Goal: Use online tool/utility: Utilize a website feature to perform a specific function

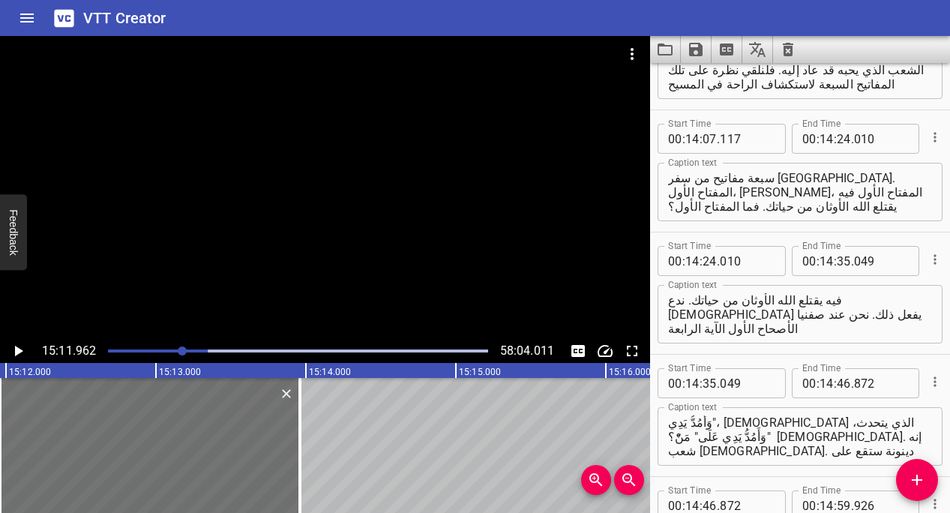
scroll to position [9883, 0]
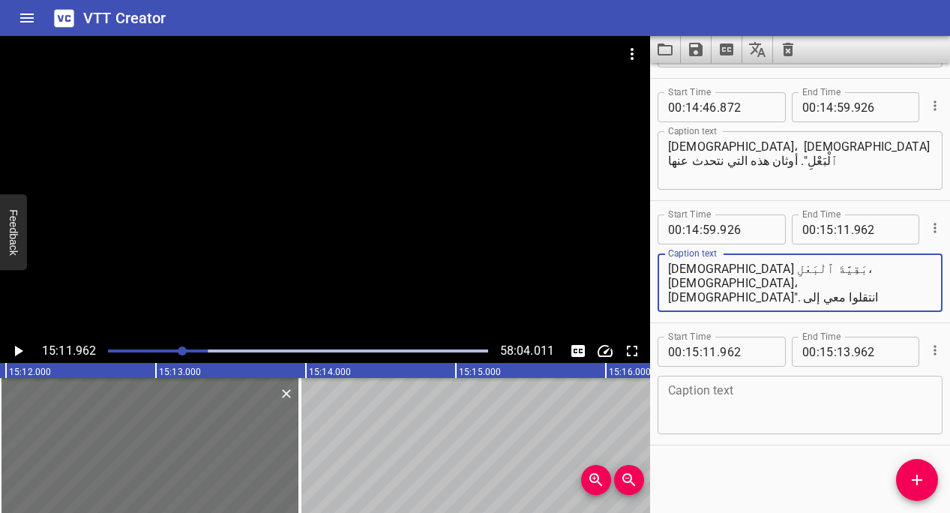
click at [501, 289] on textarea "[DEMOGRAPHIC_DATA] بَقِيَّةَ ٱلْبَعْلِ، [DEMOGRAPHIC_DATA]، [DEMOGRAPHIC_DATA]"…" at bounding box center [800, 283] width 264 height 43
click at [501, 283] on textarea "[DEMOGRAPHIC_DATA] بَقِيَّةَ ٱلْبَعْلِ، [DEMOGRAPHIC_DATA]، [DEMOGRAPHIC_DATA]"…" at bounding box center [800, 283] width 264 height 43
click at [501, 285] on textarea "[DEMOGRAPHIC_DATA] بَقِيَّةَ ٱلْبَعْلِ، [DEMOGRAPHIC_DATA]، [DEMOGRAPHIC_DATA]"…" at bounding box center [800, 283] width 264 height 43
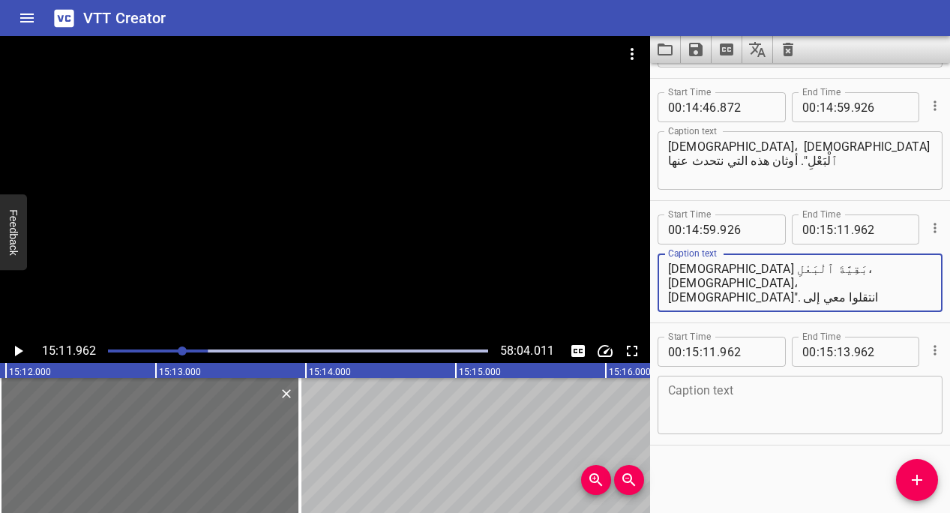
click at [501, 285] on textarea "[DEMOGRAPHIC_DATA] بَقِيَّةَ ٱلْبَعْلِ، [DEMOGRAPHIC_DATA]، [DEMOGRAPHIC_DATA]"…" at bounding box center [800, 283] width 264 height 43
click at [501, 294] on textarea "[DEMOGRAPHIC_DATA] بَقِيَّةَ ٱلْبَعْلِ، [DEMOGRAPHIC_DATA]، [DEMOGRAPHIC_DATA]"…" at bounding box center [800, 283] width 264 height 43
click at [241, 414] on div at bounding box center [150, 445] width 300 height 135
click at [501, 301] on textarea "[DEMOGRAPHIC_DATA] بَقِيَّةَ ٱلْبَعْلِ، [DEMOGRAPHIC_DATA]، [DEMOGRAPHIC_DATA]"…" at bounding box center [800, 283] width 264 height 43
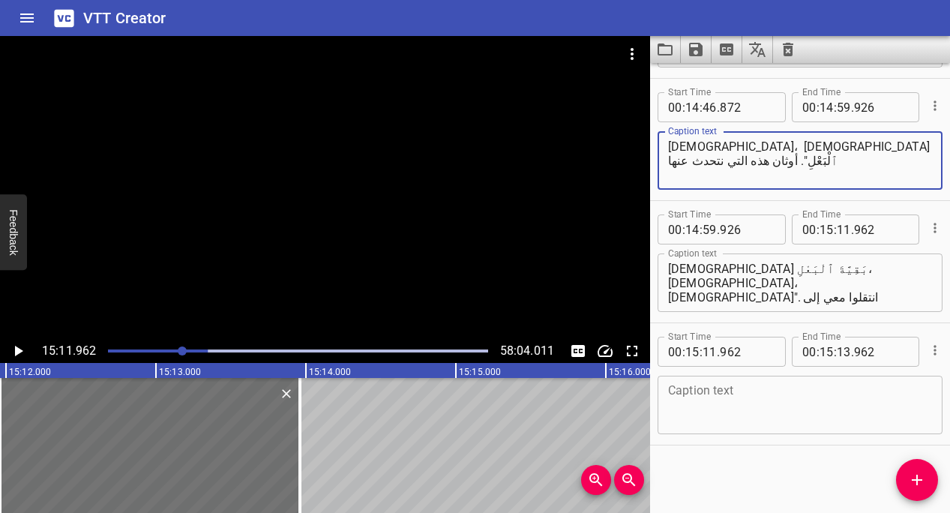
click at [501, 169] on textarea "[DEMOGRAPHIC_DATA]، [DEMOGRAPHIC_DATA] ٱلْبَعْلِ". أوثان هذه التي نتحدث عنها" at bounding box center [800, 160] width 264 height 43
click at [501, 164] on textarea "[DEMOGRAPHIC_DATA]، [DEMOGRAPHIC_DATA] ٱلْبَعْلِ". أوثان هذه التي نتحدث عنها" at bounding box center [800, 160] width 264 height 43
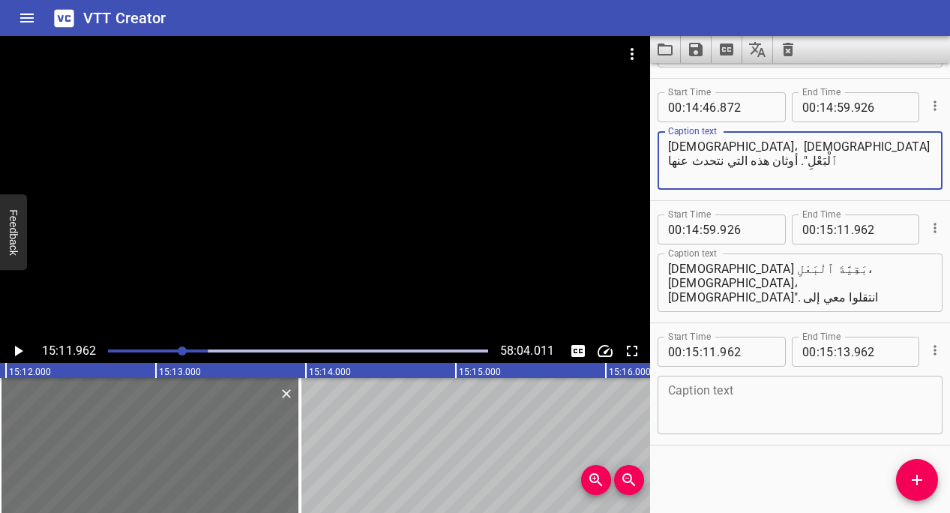
click at [501, 164] on textarea "[DEMOGRAPHIC_DATA]، [DEMOGRAPHIC_DATA] ٱلْبَعْلِ". أوثان هذه التي نتحدث عنها" at bounding box center [800, 160] width 264 height 43
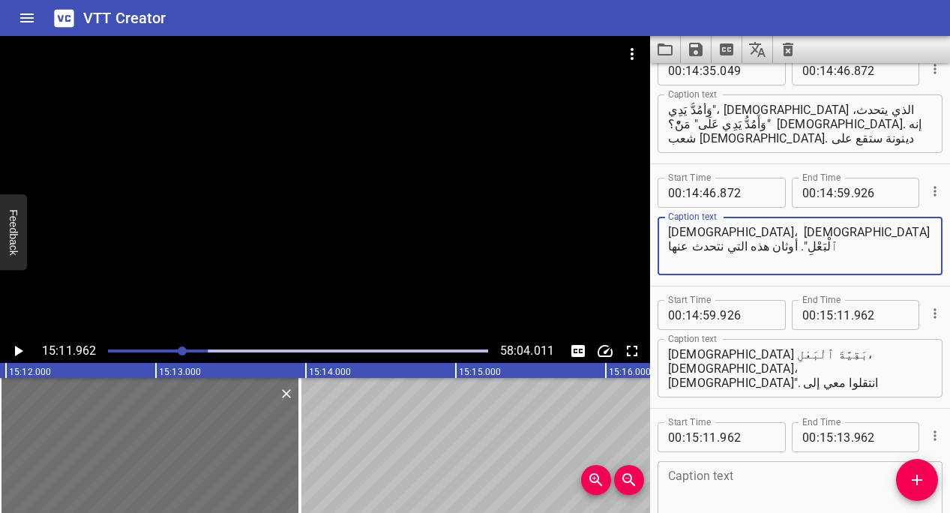
scroll to position [9780, 0]
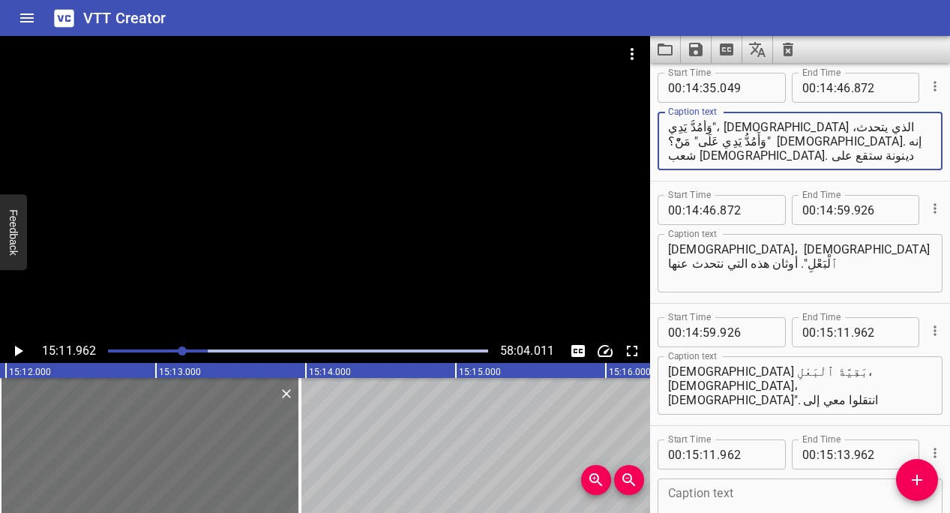
click at [501, 148] on textarea "وَأَمُدُّ يَدِي"، [DEMOGRAPHIC_DATA] الذي يتحدث، "وَأَمُدُّ يَدِي عَلَى" مَنّْ؟…" at bounding box center [800, 141] width 264 height 43
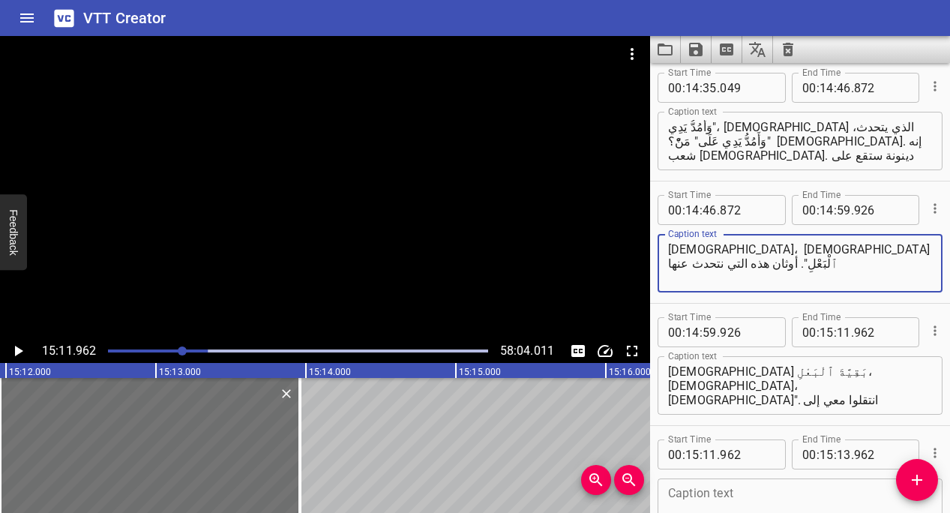
click at [501, 274] on textarea "[DEMOGRAPHIC_DATA]، [DEMOGRAPHIC_DATA] ٱلْبَعْلِ". أوثان هذه التي نتحدث عنها" at bounding box center [800, 263] width 264 height 43
click at [19, 355] on icon "Play/Pause" at bounding box center [18, 351] width 18 height 18
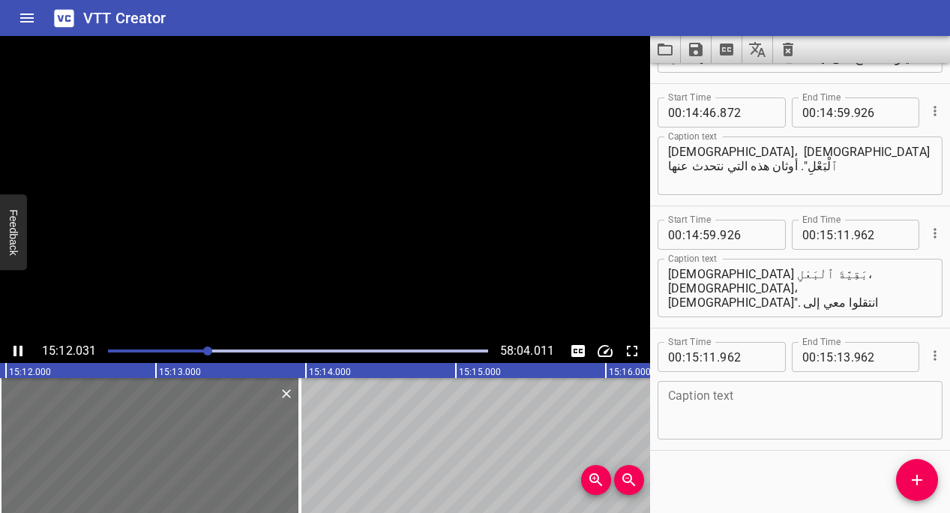
scroll to position [9883, 0]
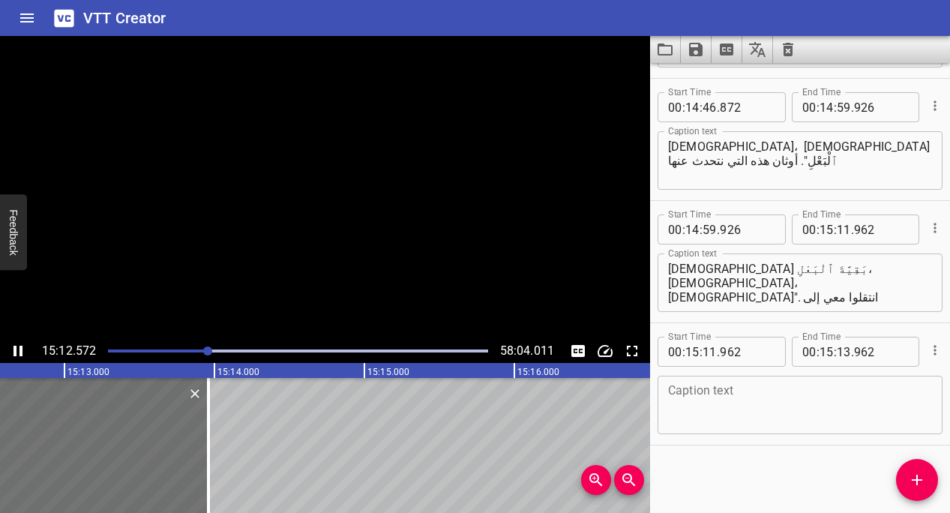
click at [19, 355] on icon "Play/Pause" at bounding box center [18, 351] width 18 height 18
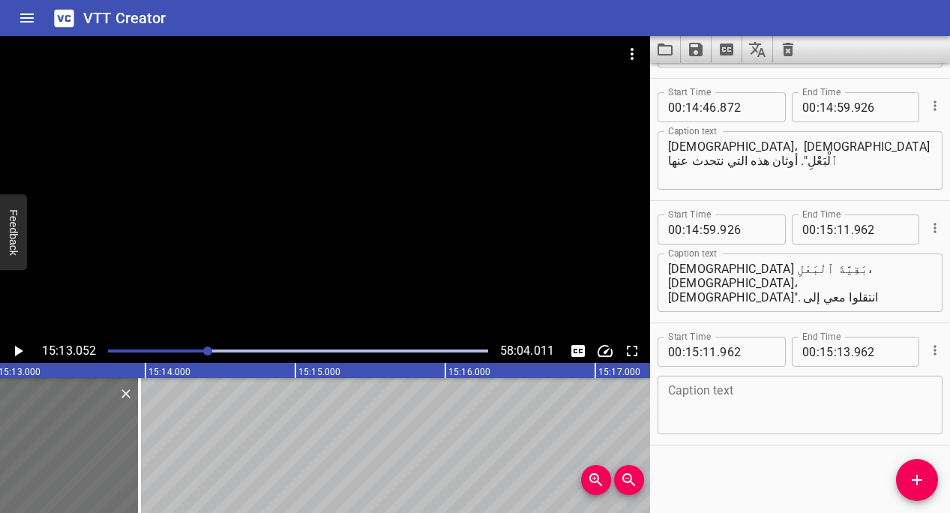
scroll to position [0, 136864]
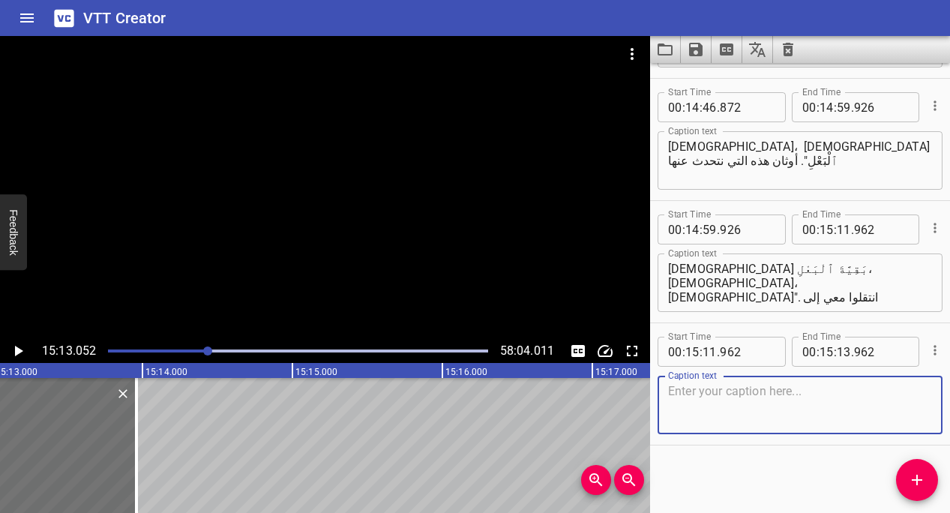
click at [501, 416] on textarea at bounding box center [800, 405] width 264 height 43
paste textarea "[DEMOGRAPHIC_DATA]". أتريدون التمتع بالراحة في حياتكم؟ كل منكم وأنا نريد الله ي…"
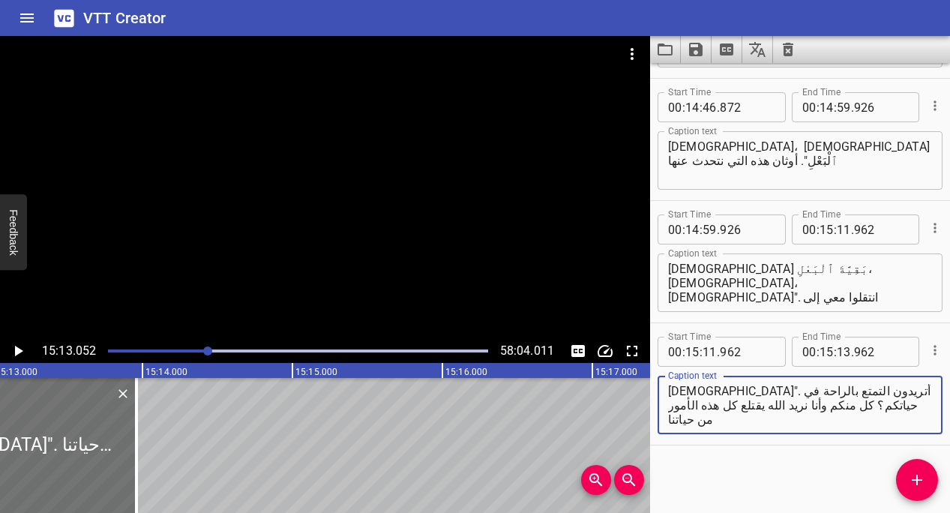
drag, startPoint x: 868, startPoint y: 406, endPoint x: 665, endPoint y: 426, distance: 204.1
click at [501, 426] on div "[DEMOGRAPHIC_DATA]". أتريدون التمتع بالراحة في حياتكم؟ كل منكم وأنا نريد الله ي…" at bounding box center [799, 404] width 285 height 58
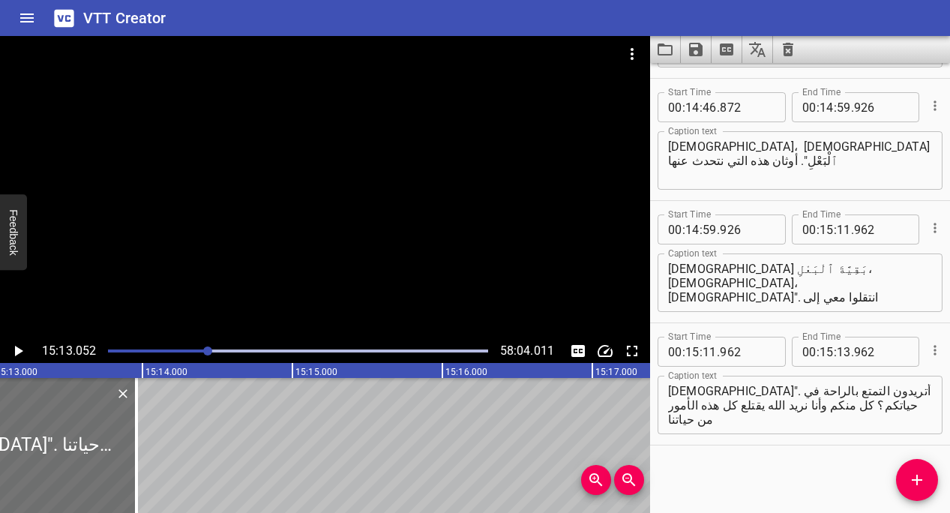
click at [501, 426] on div "[DEMOGRAPHIC_DATA]". أتريدون التمتع بالراحة في حياتكم؟ كل منكم وأنا نريد الله ي…" at bounding box center [799, 404] width 285 height 58
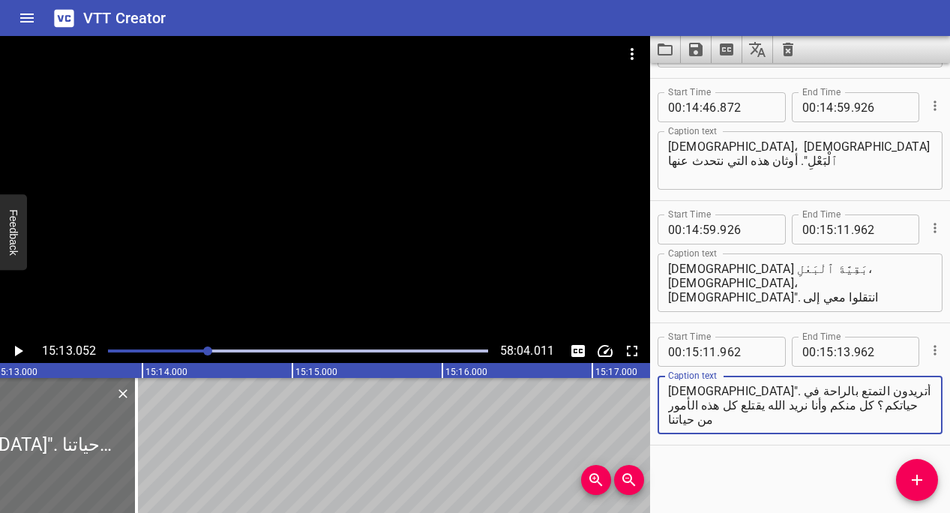
drag, startPoint x: 667, startPoint y: 412, endPoint x: 730, endPoint y: 410, distance: 63.0
click at [501, 410] on textarea "[DEMOGRAPHIC_DATA]". أتريدون التمتع بالراحة في حياتكم؟ كل منكم وأنا نريد الله ي…" at bounding box center [800, 405] width 264 height 43
click at [501, 396] on textarea "[DEMOGRAPHIC_DATA]". أتريدون التمتع بالراحة في حياتكم؟ كل منكم وأنا نريد الله ي…" at bounding box center [800, 405] width 264 height 43
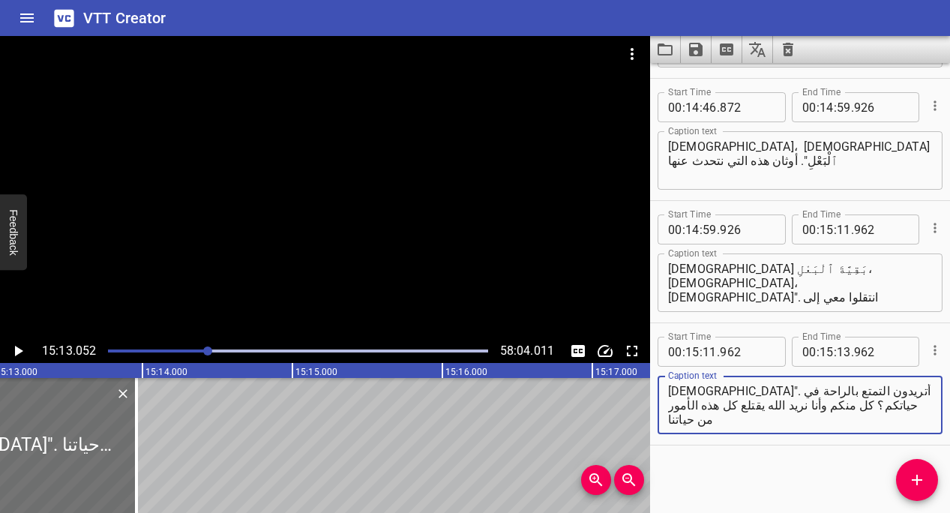
click at [501, 396] on textarea "[DEMOGRAPHIC_DATA]". أتريدون التمتع بالراحة في حياتكم؟ كل منكم وأنا نريد الله ي…" at bounding box center [800, 405] width 264 height 43
paste textarea
click at [501, 405] on textarea "[DEMOGRAPHIC_DATA]". أتريدون التمتع بالراحة في حياتكم؟ ك" at bounding box center [800, 405] width 264 height 43
type textarea "[DEMOGRAPHIC_DATA]". أتريدون التمتع بالراحة في حياتكم؟"
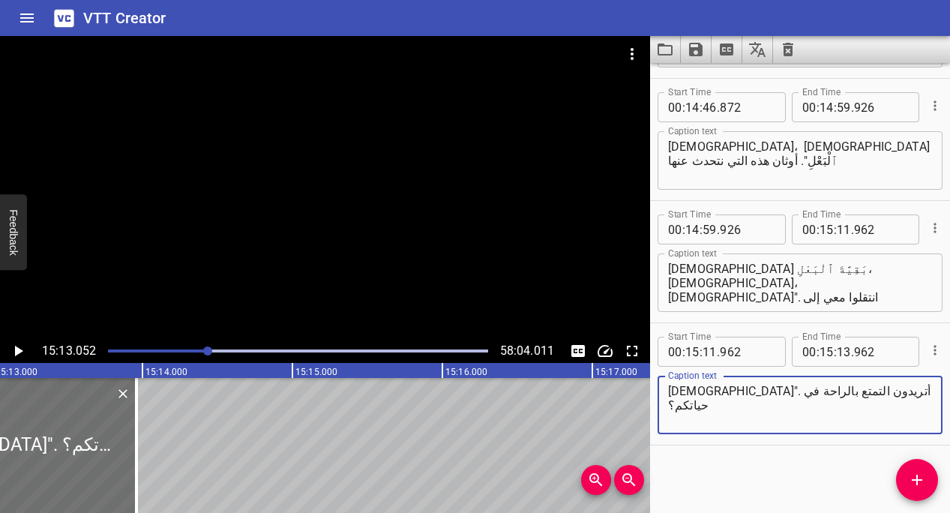
click at [19, 349] on icon "Play/Pause" at bounding box center [19, 351] width 8 height 10
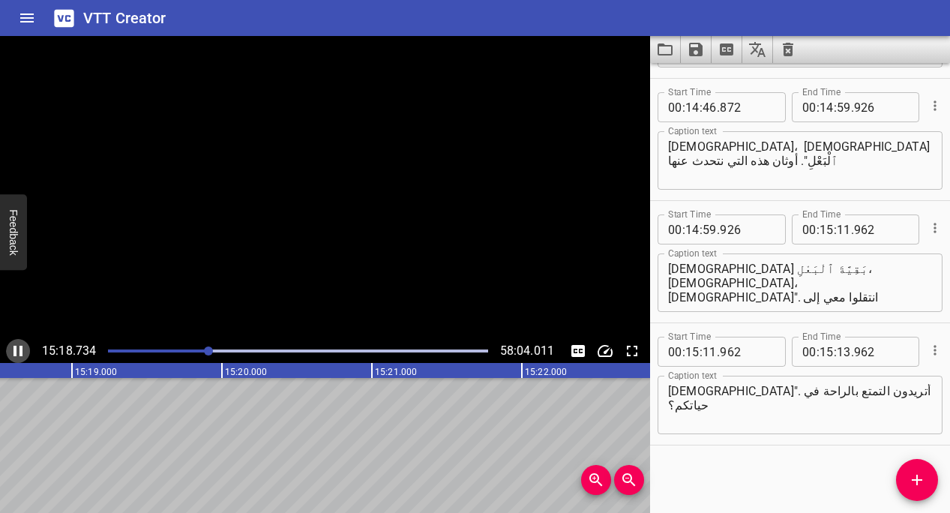
click at [19, 349] on icon "Play/Pause" at bounding box center [17, 351] width 9 height 10
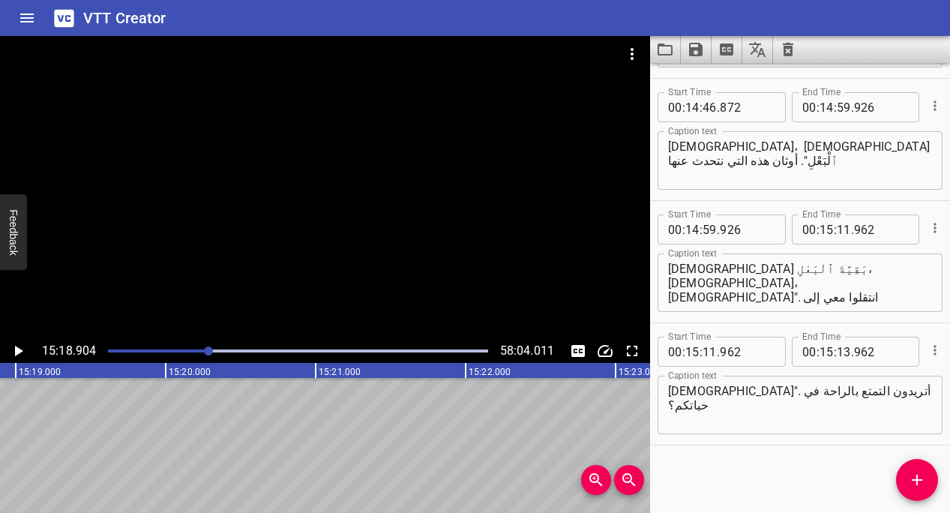
scroll to position [0, 137741]
click at [501, 351] on input "number" at bounding box center [843, 352] width 14 height 30
type input "18"
type input "904"
click at [501, 482] on icon "Add Cue" at bounding box center [917, 480] width 18 height 18
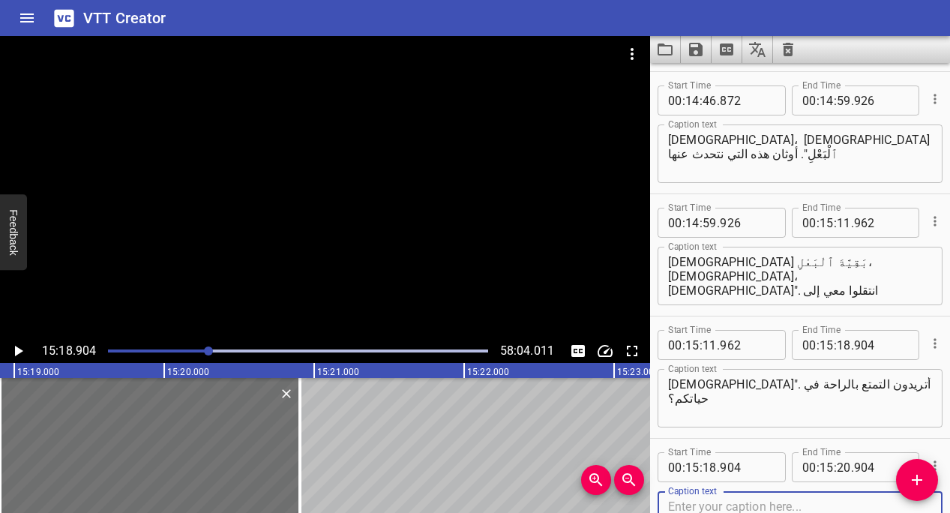
scroll to position [10005, 0]
